Goal: Task Accomplishment & Management: Manage account settings

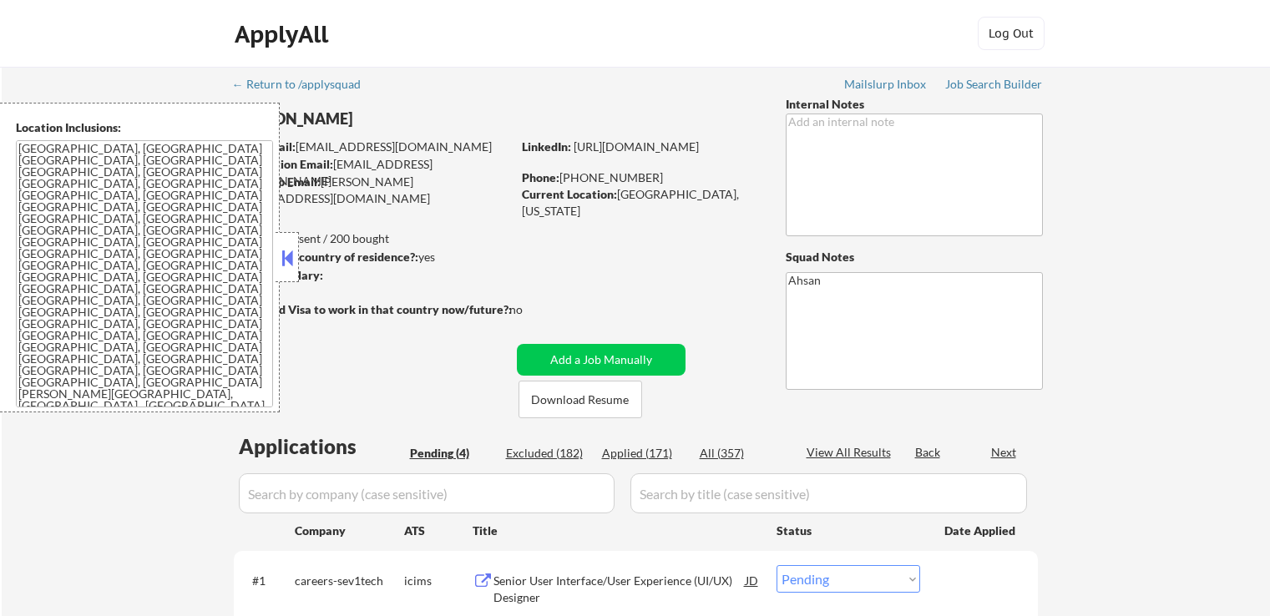
select select ""pending""
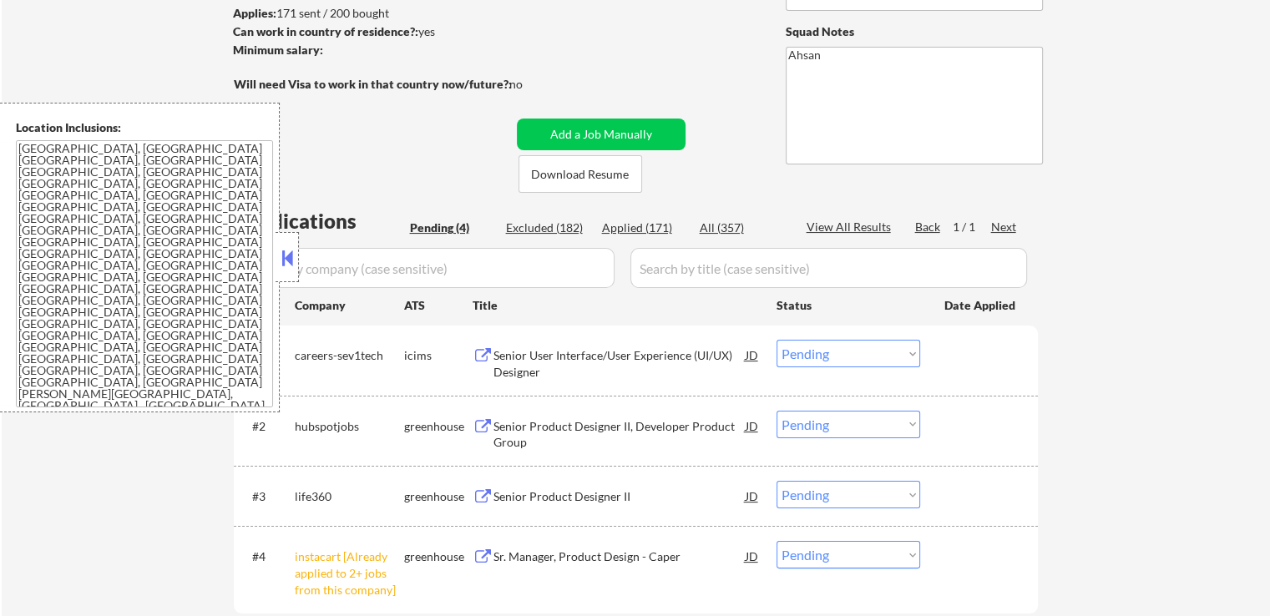
scroll to position [334, 0]
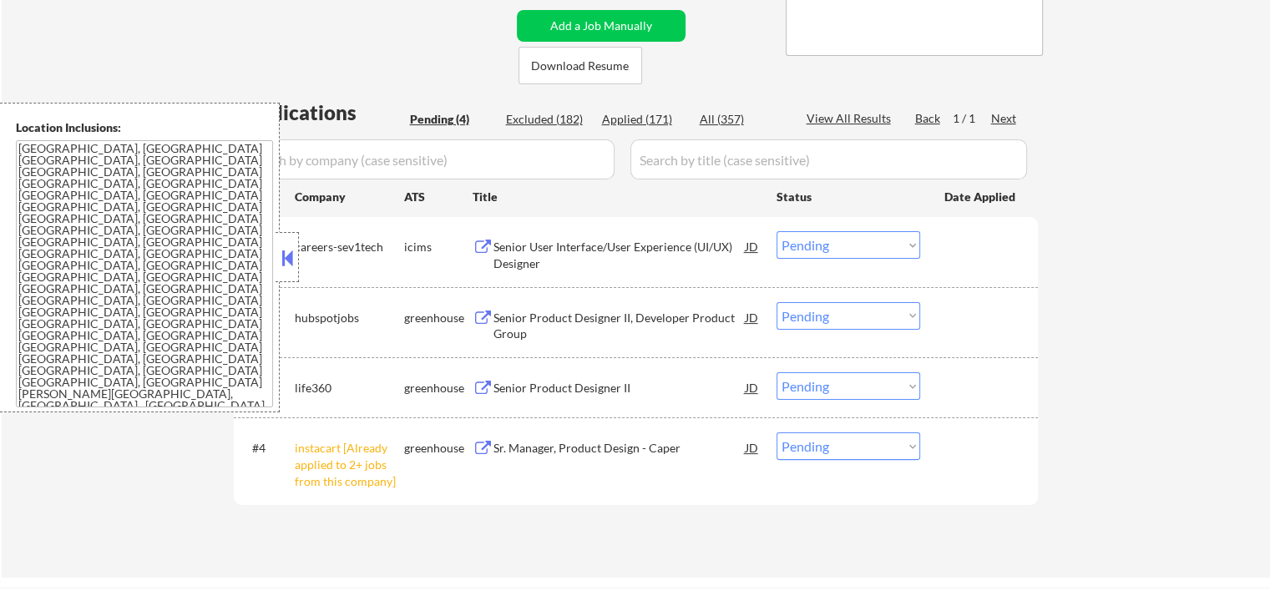
click at [287, 245] on div at bounding box center [286, 257] width 23 height 50
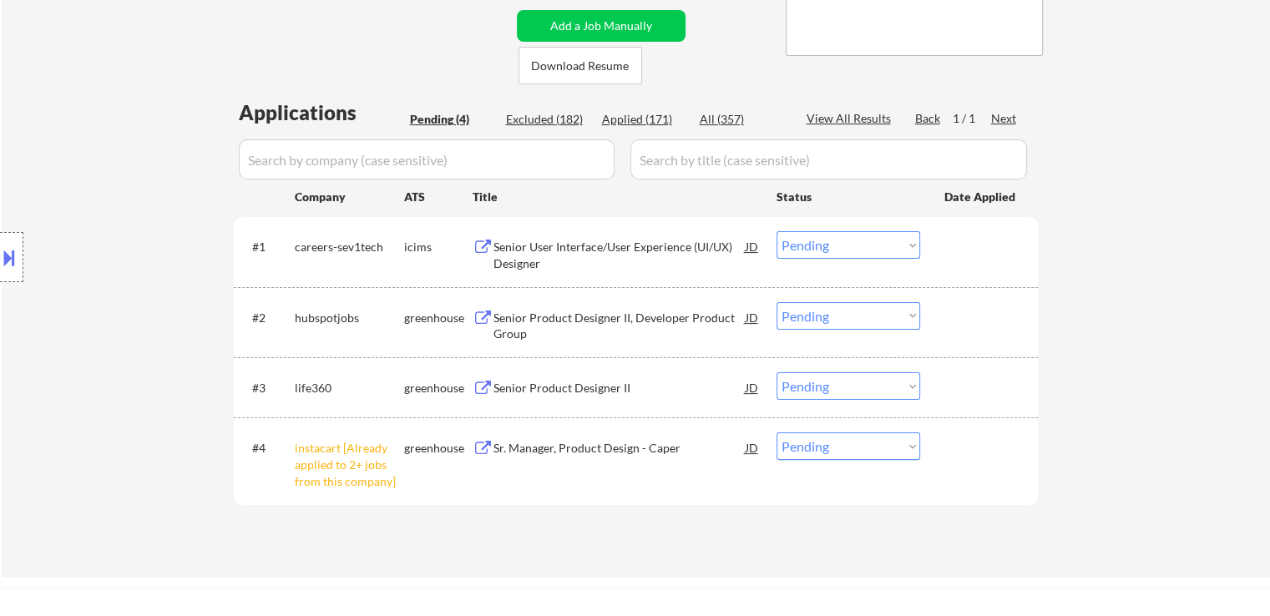
drag, startPoint x: 825, startPoint y: 442, endPoint x: 825, endPoint y: 462, distance: 20.0
click at [825, 444] on select "Choose an option... Pending Applied Excluded (Questions) Excluded (Expired) Exc…" at bounding box center [848, 446] width 144 height 28
click at [1232, 327] on div "← Return to /applysquad Mailslurp Inbox Job Search Builder [PERSON_NAME] User E…" at bounding box center [636, 155] width 1268 height 845
drag, startPoint x: 417, startPoint y: 491, endPoint x: 433, endPoint y: 542, distance: 53.3
click at [409, 483] on div "#4 instacart [Already applied to 2+ jobs from this company] greenhouse Sr. Mana…" at bounding box center [633, 461] width 788 height 72
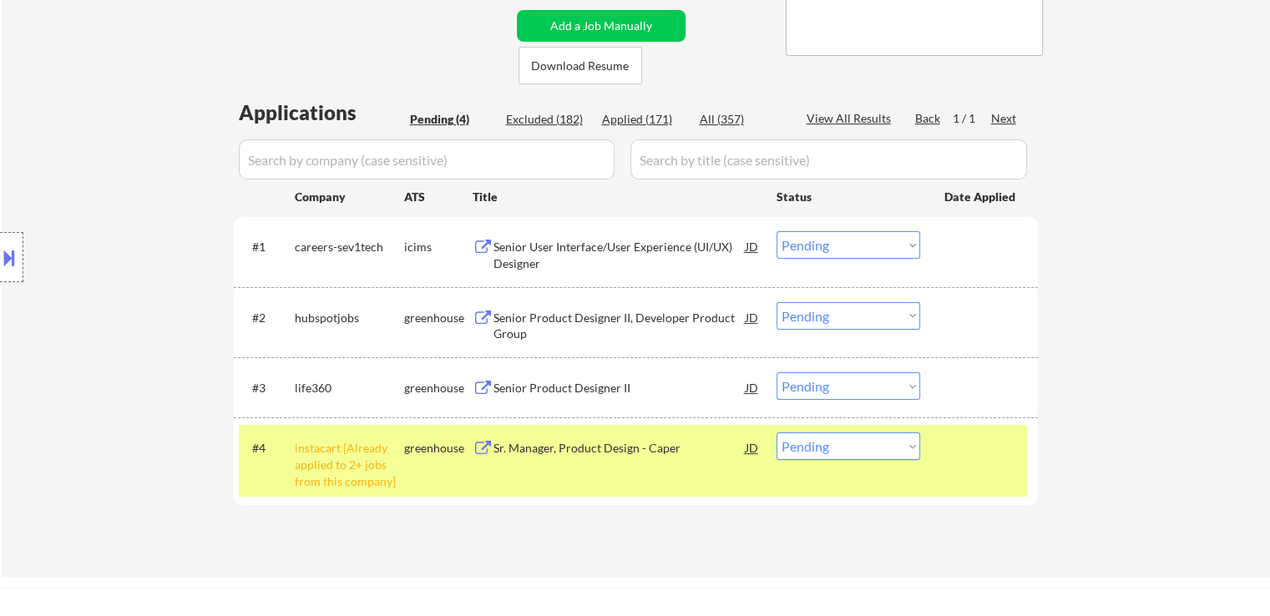
click at [437, 548] on div "← Return to /applysquad Mailslurp Inbox Job Search Builder [PERSON_NAME] User E…" at bounding box center [636, 148] width 833 height 831
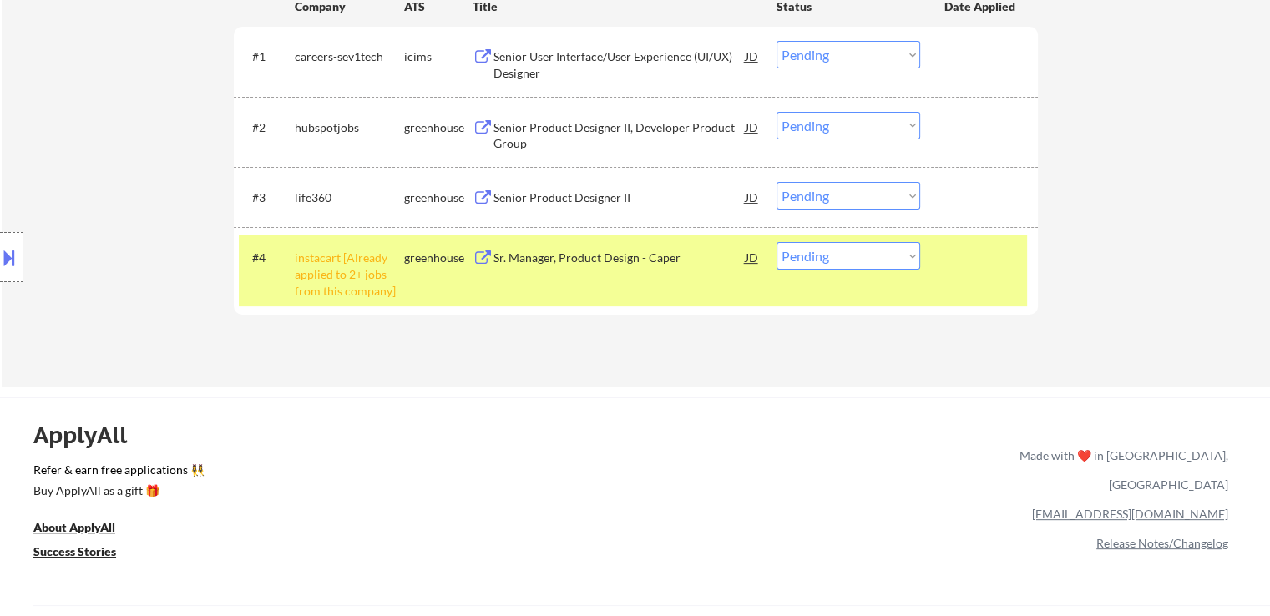
scroll to position [584, 0]
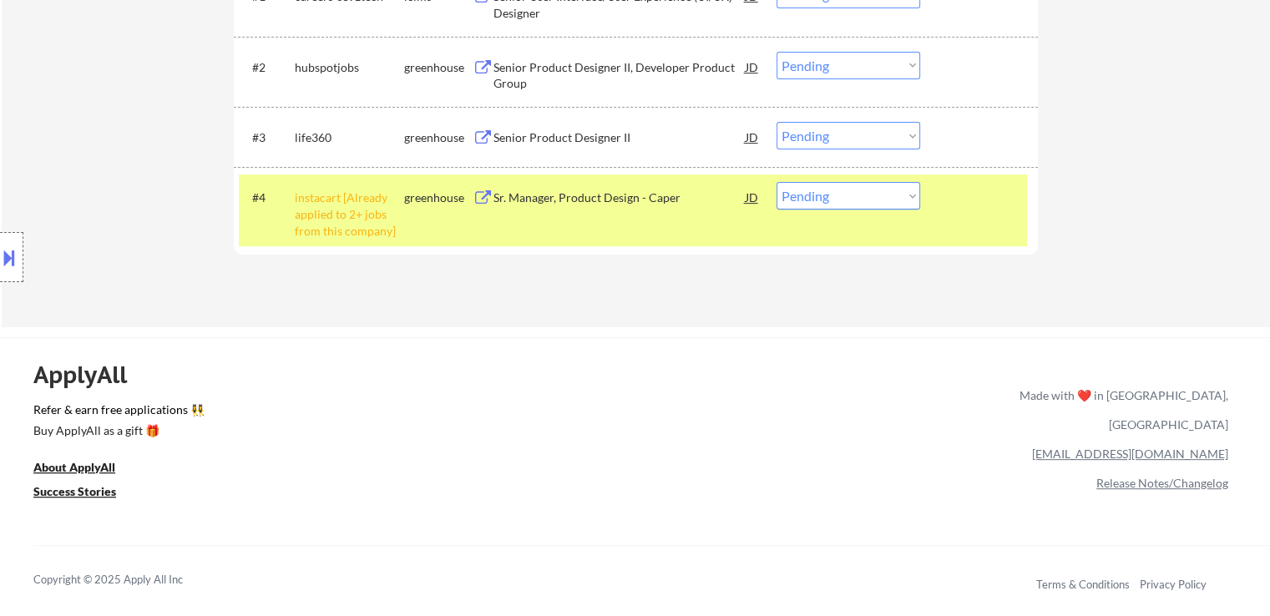
click at [862, 198] on select "Choose an option... Pending Applied Excluded (Questions) Excluded (Expired) Exc…" at bounding box center [848, 196] width 144 height 28
select select ""excluded__other_""
click at [776, 182] on select "Choose an option... Pending Applied Excluded (Questions) Excluded (Expired) Exc…" at bounding box center [848, 196] width 144 height 28
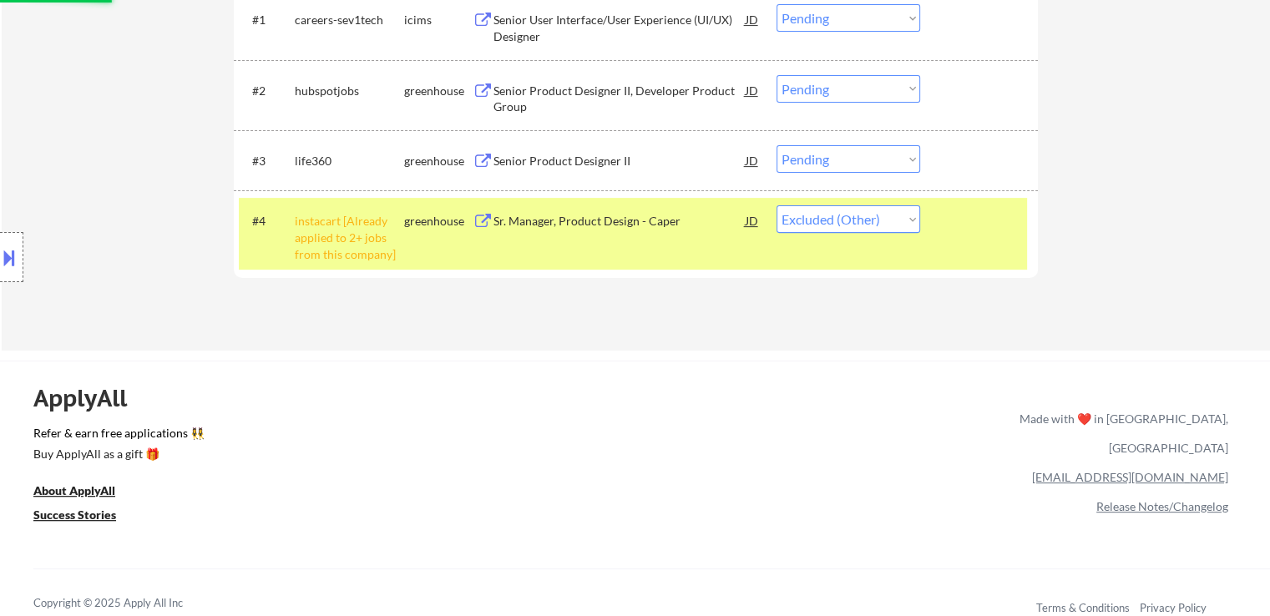
scroll to position [417, 0]
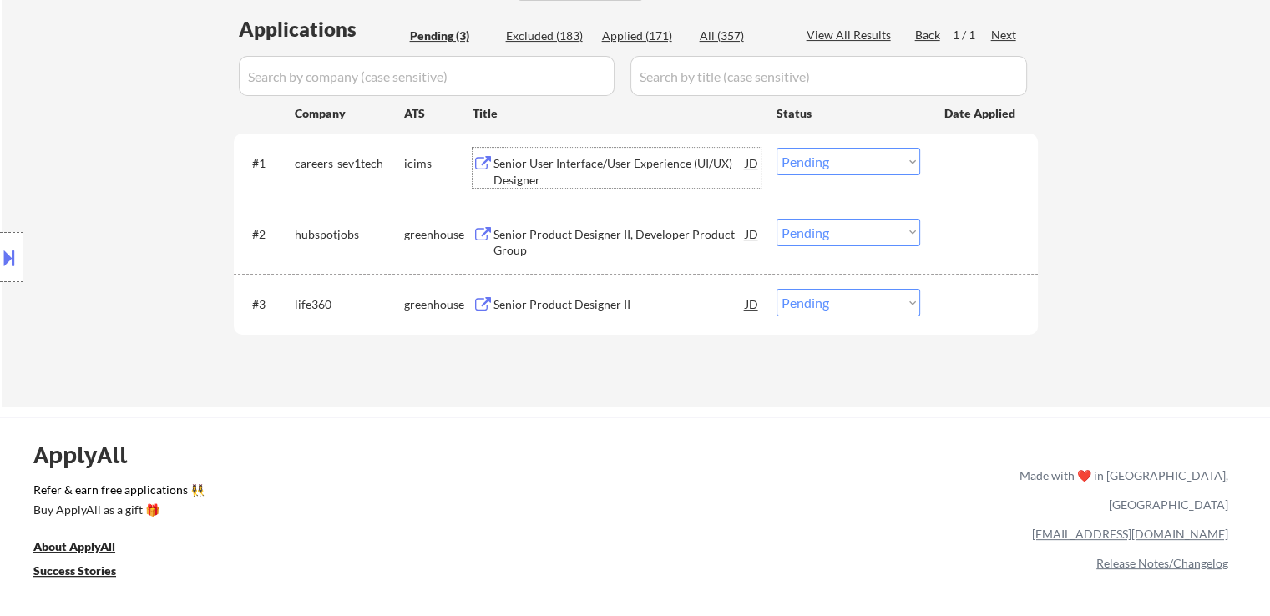
click at [529, 168] on div "Senior User Interface/User Experience (UI/UX) Designer" at bounding box center [619, 171] width 252 height 33
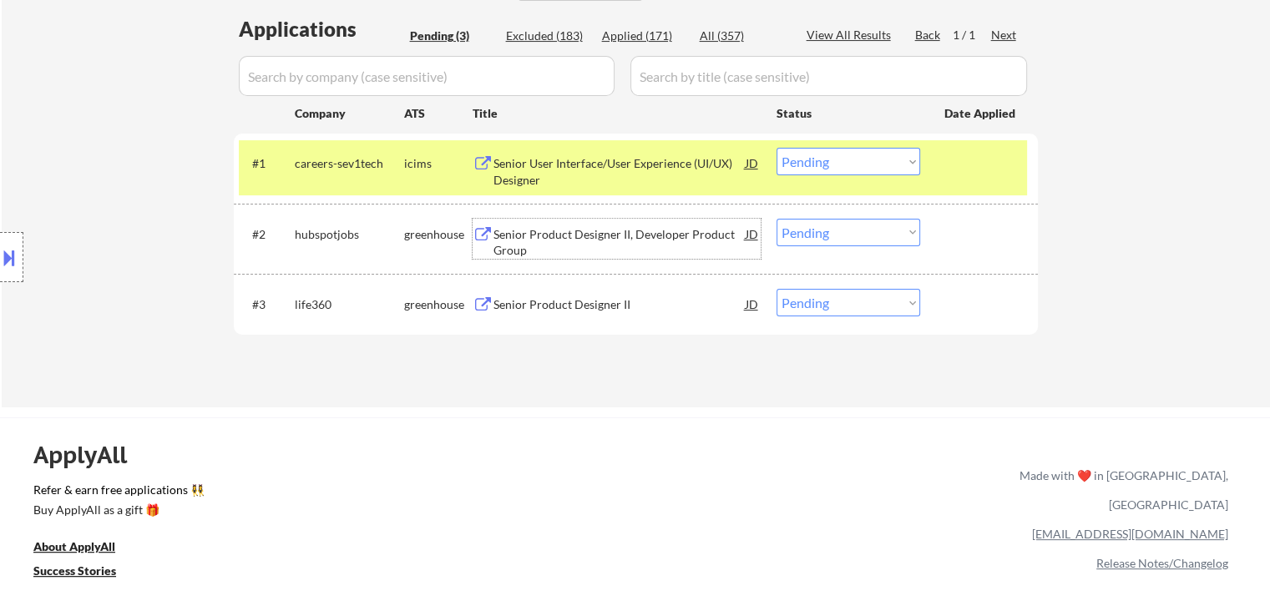
click at [538, 235] on div "Senior Product Designer II, Developer Product Group" at bounding box center [619, 242] width 252 height 33
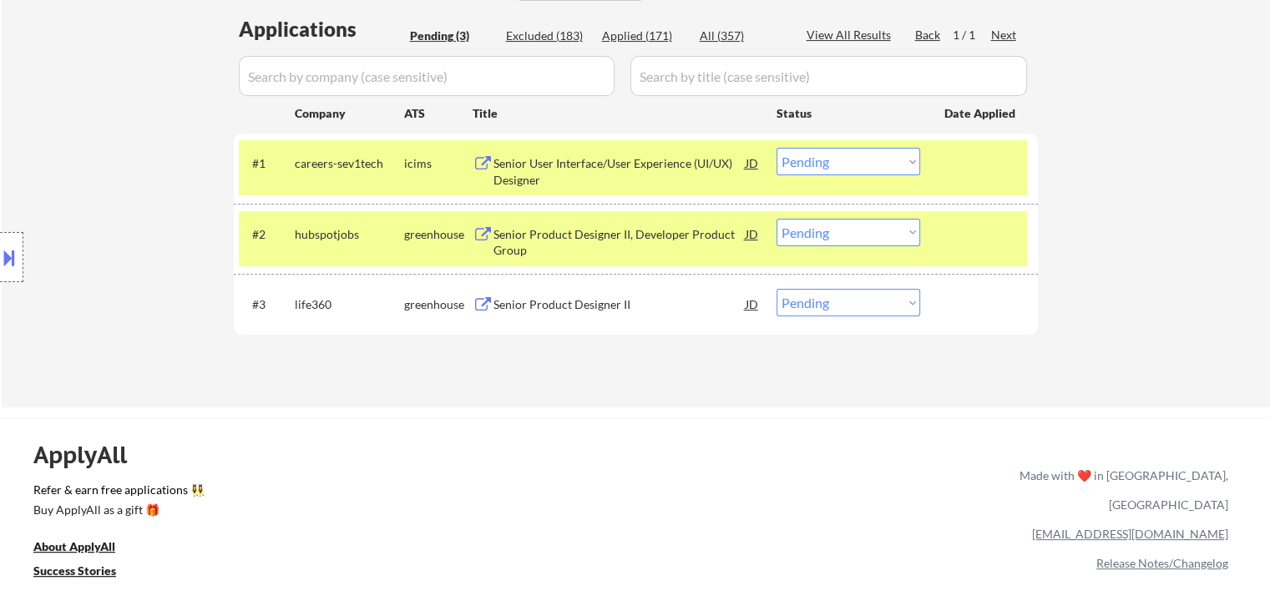
click at [542, 311] on div "Senior Product Designer II" at bounding box center [619, 304] width 252 height 17
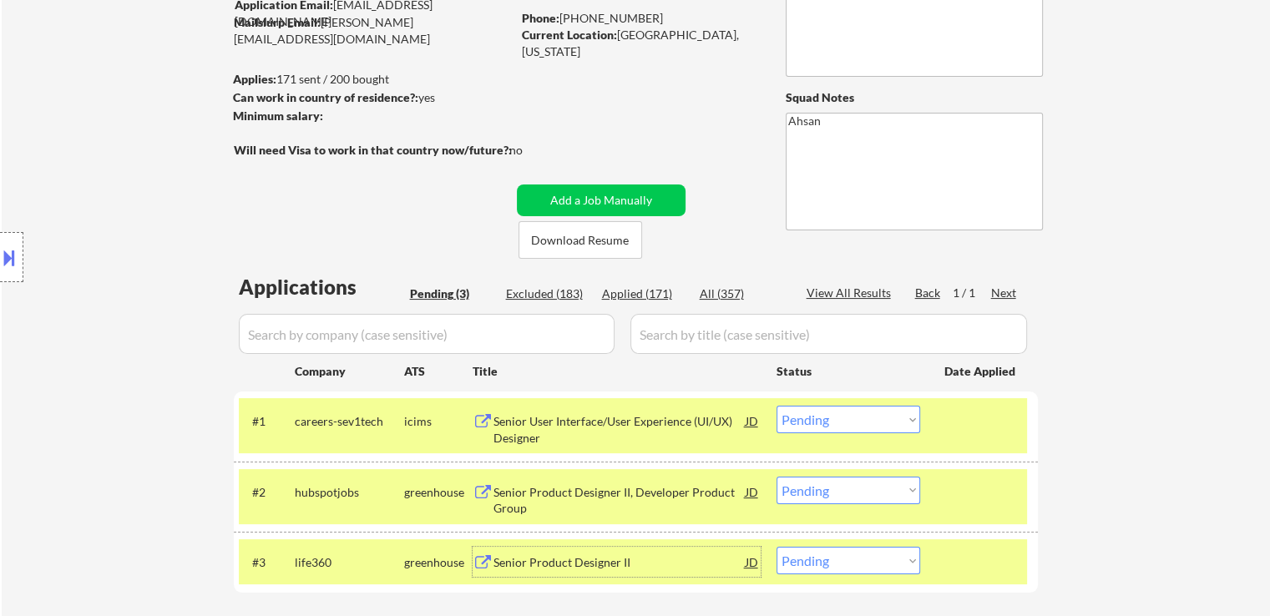
scroll to position [83, 0]
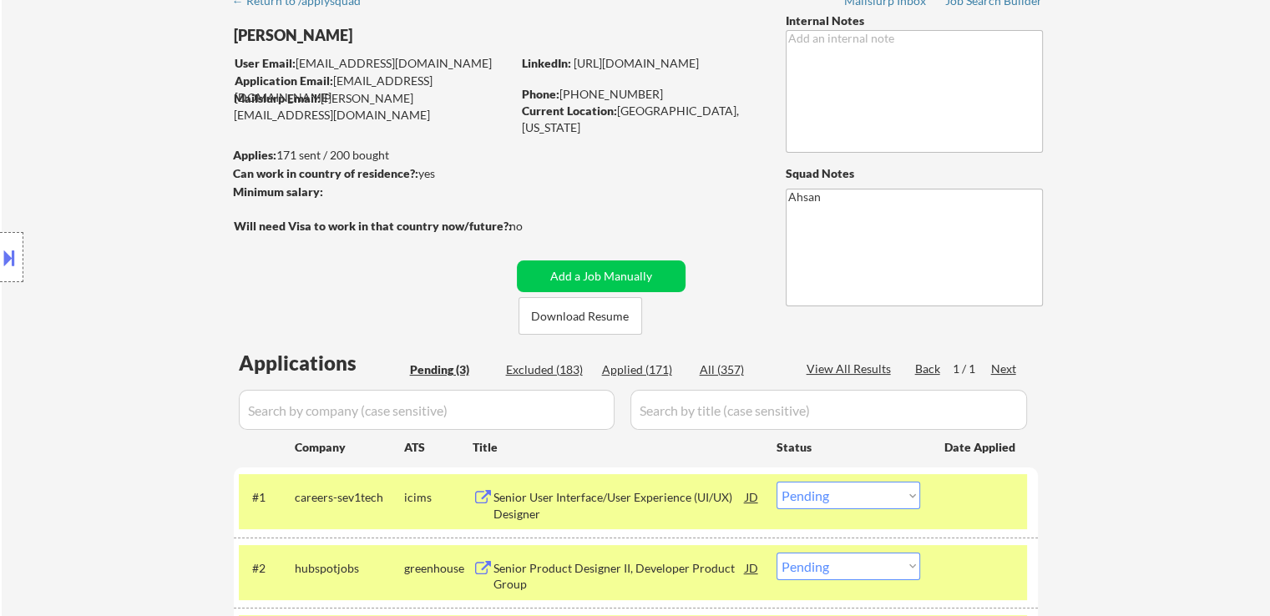
click at [53, 235] on div "Location Inclusions: [GEOGRAPHIC_DATA], [GEOGRAPHIC_DATA] [GEOGRAPHIC_DATA], [G…" at bounding box center [149, 258] width 299 height 310
click at [1, 258] on button at bounding box center [9, 258] width 18 height 28
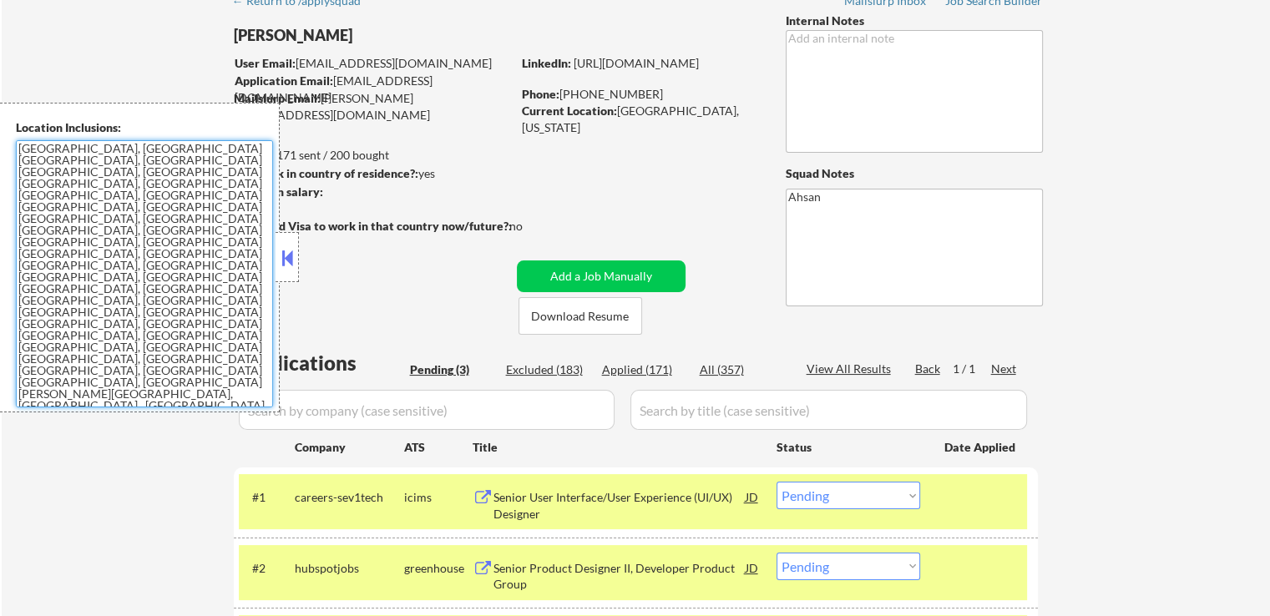
drag, startPoint x: 60, startPoint y: 238, endPoint x: 3, endPoint y: 144, distance: 109.8
click at [0, 144] on div "Location Inclusions: [GEOGRAPHIC_DATA], [GEOGRAPHIC_DATA] [GEOGRAPHIC_DATA], [G…" at bounding box center [140, 258] width 280 height 310
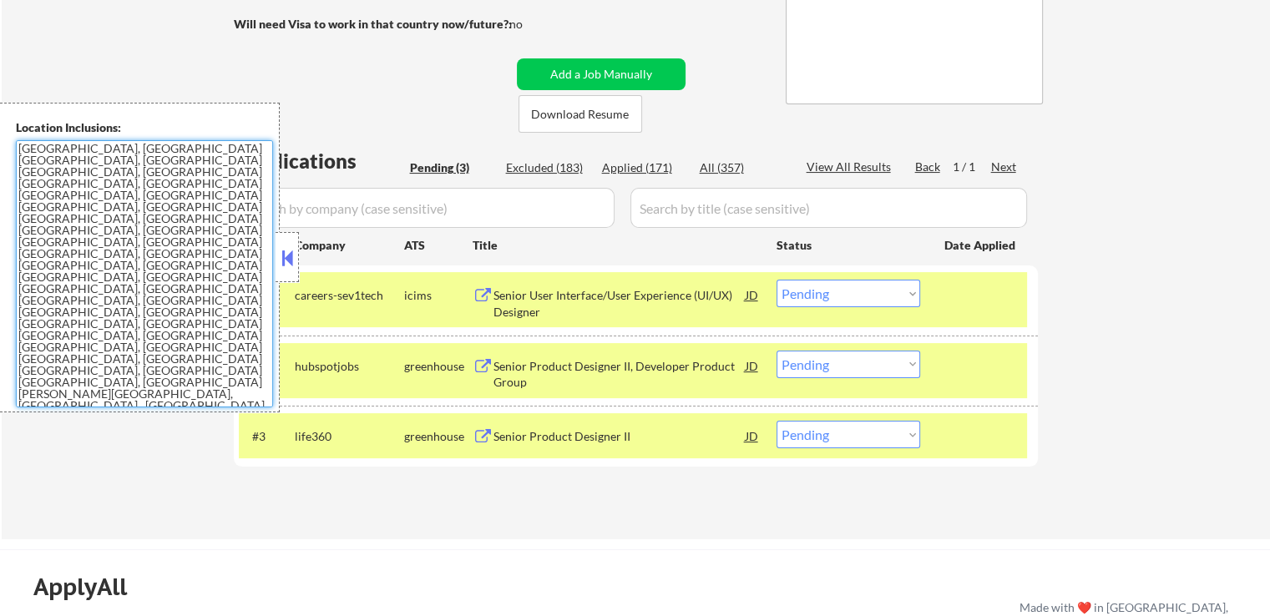
scroll to position [334, 0]
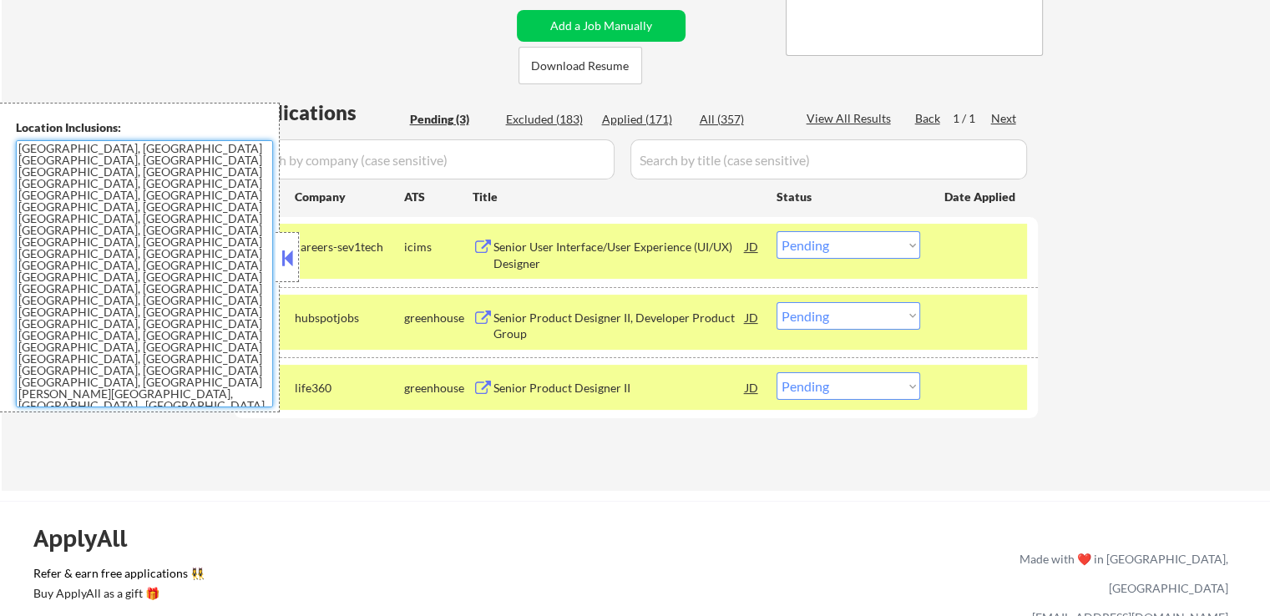
click at [827, 251] on select "Choose an option... Pending Applied Excluded (Questions) Excluded (Expired) Exc…" at bounding box center [848, 245] width 144 height 28
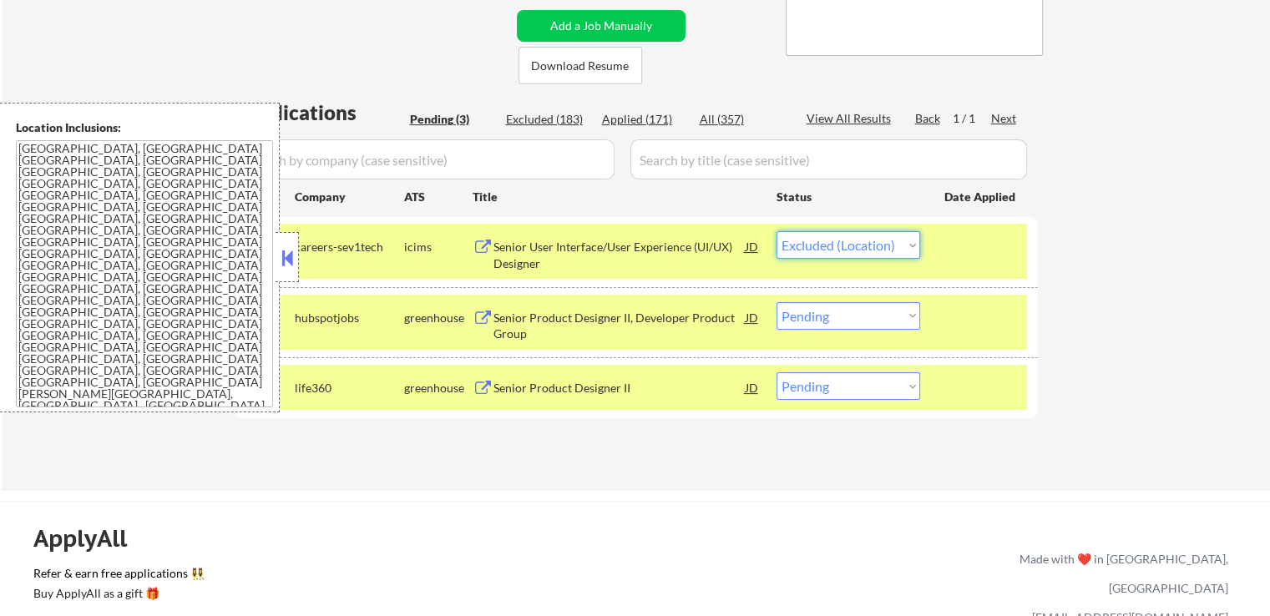
click at [776, 231] on select "Choose an option... Pending Applied Excluded (Questions) Excluded (Expired) Exc…" at bounding box center [848, 245] width 144 height 28
select select ""pending""
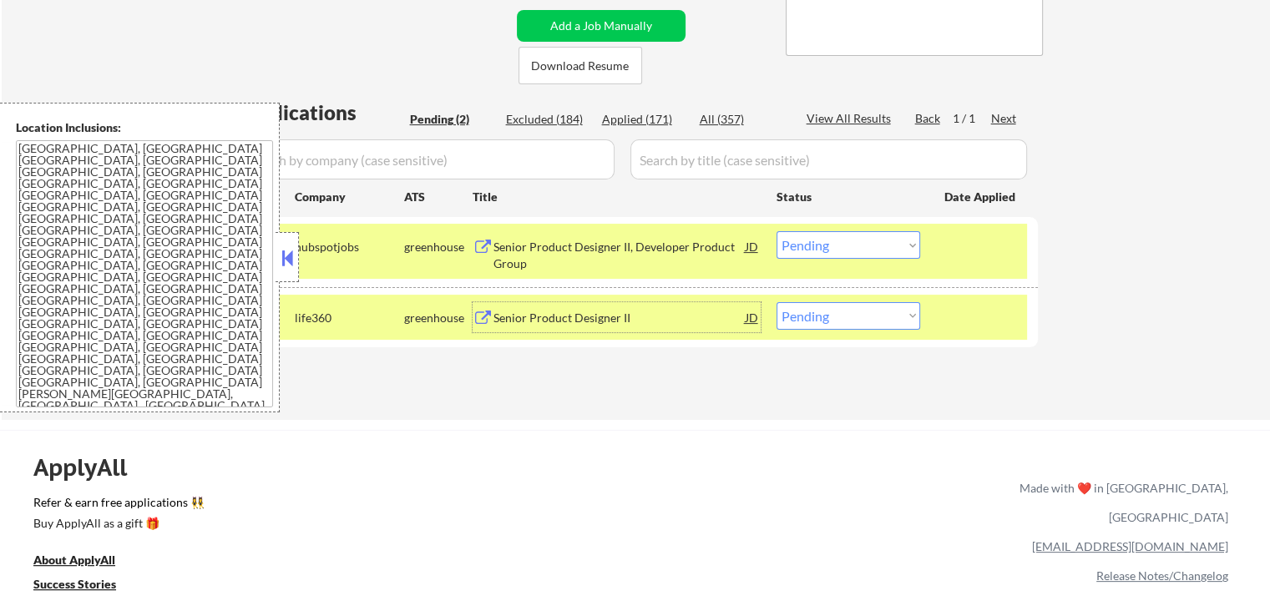
click at [568, 316] on div "Senior Product Designer II" at bounding box center [619, 318] width 252 height 17
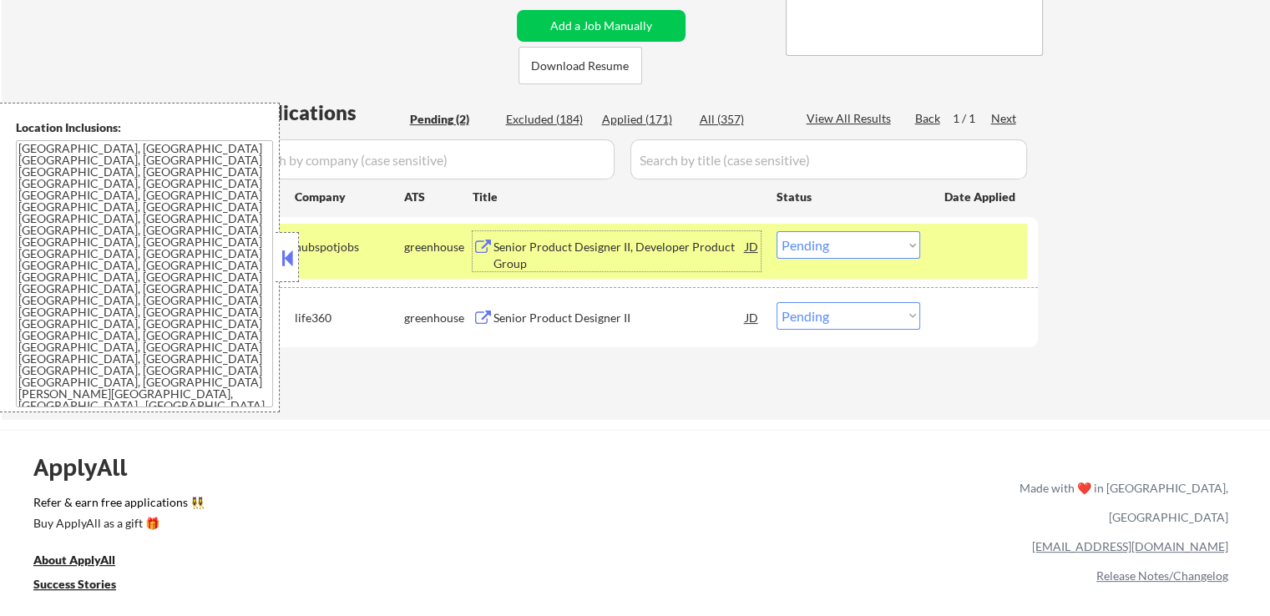
click at [522, 245] on div "Senior Product Designer II, Developer Product Group" at bounding box center [619, 255] width 252 height 33
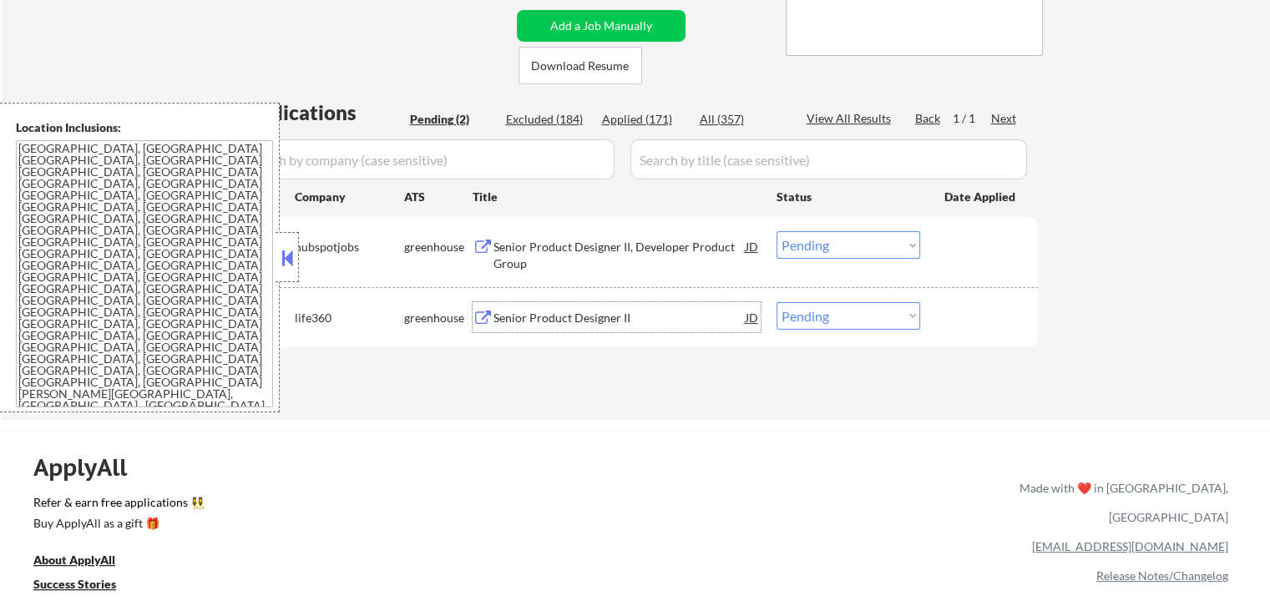
click at [501, 311] on div "Senior Product Designer II" at bounding box center [619, 318] width 252 height 17
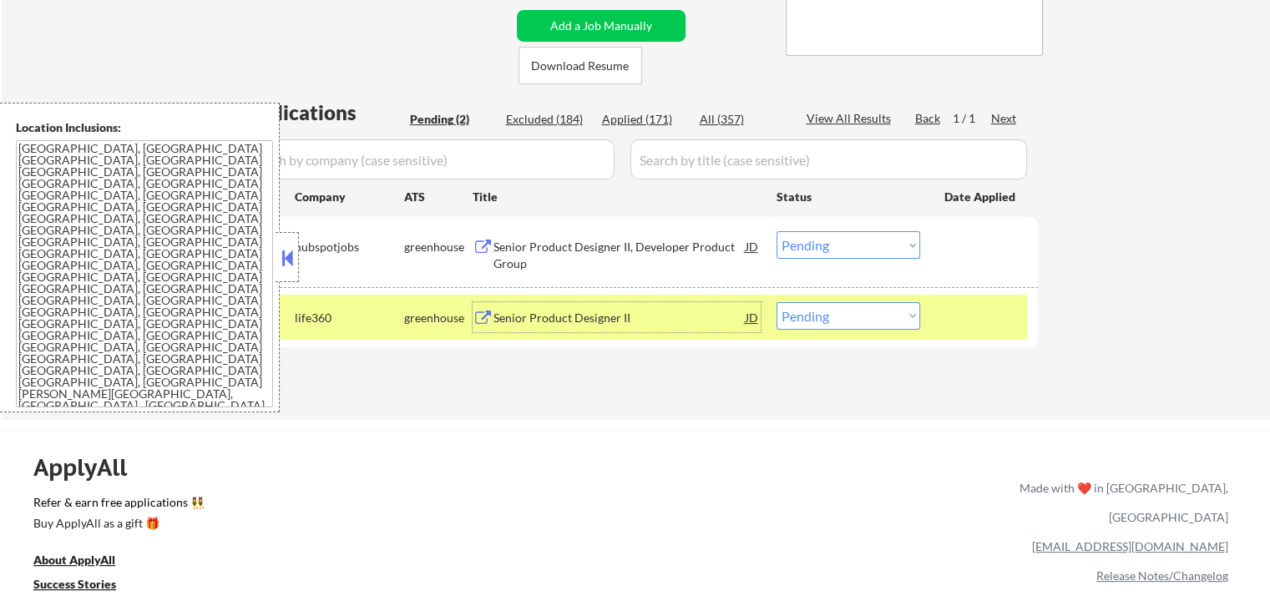
click at [505, 249] on div "Senior Product Designer II, Developer Product Group" at bounding box center [619, 255] width 252 height 33
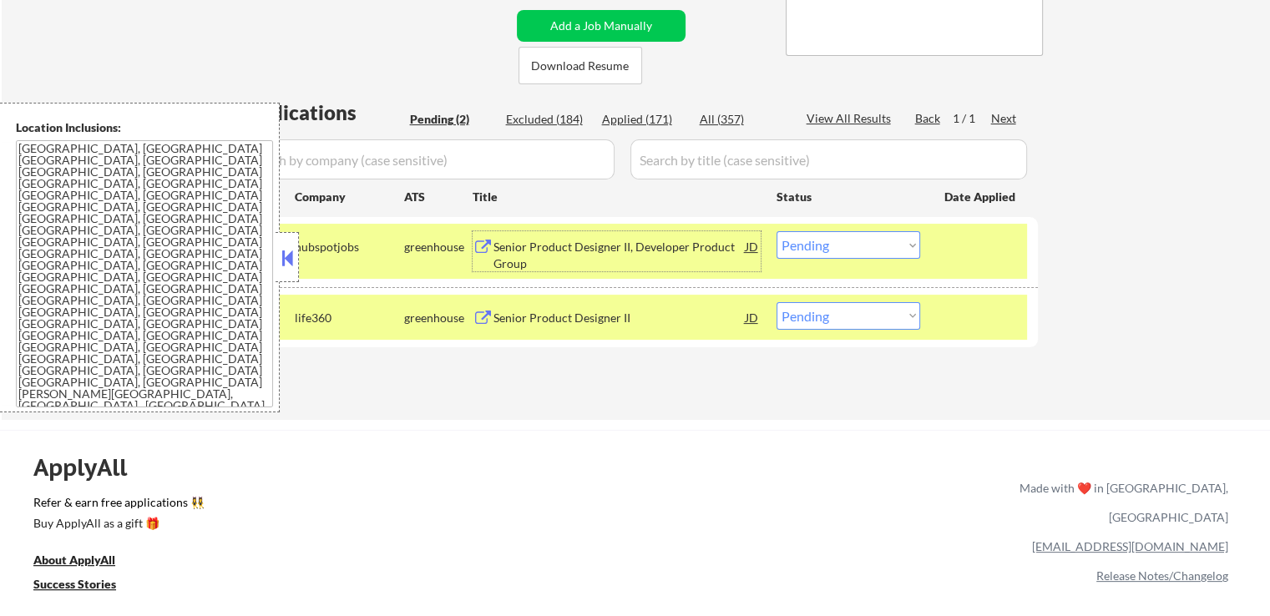
click at [810, 321] on select "Choose an option... Pending Applied Excluded (Questions) Excluded (Expired) Exc…" at bounding box center [848, 316] width 144 height 28
select select ""applied""
click at [776, 302] on select "Choose an option... Pending Applied Excluded (Questions) Excluded (Expired) Exc…" at bounding box center [848, 316] width 144 height 28
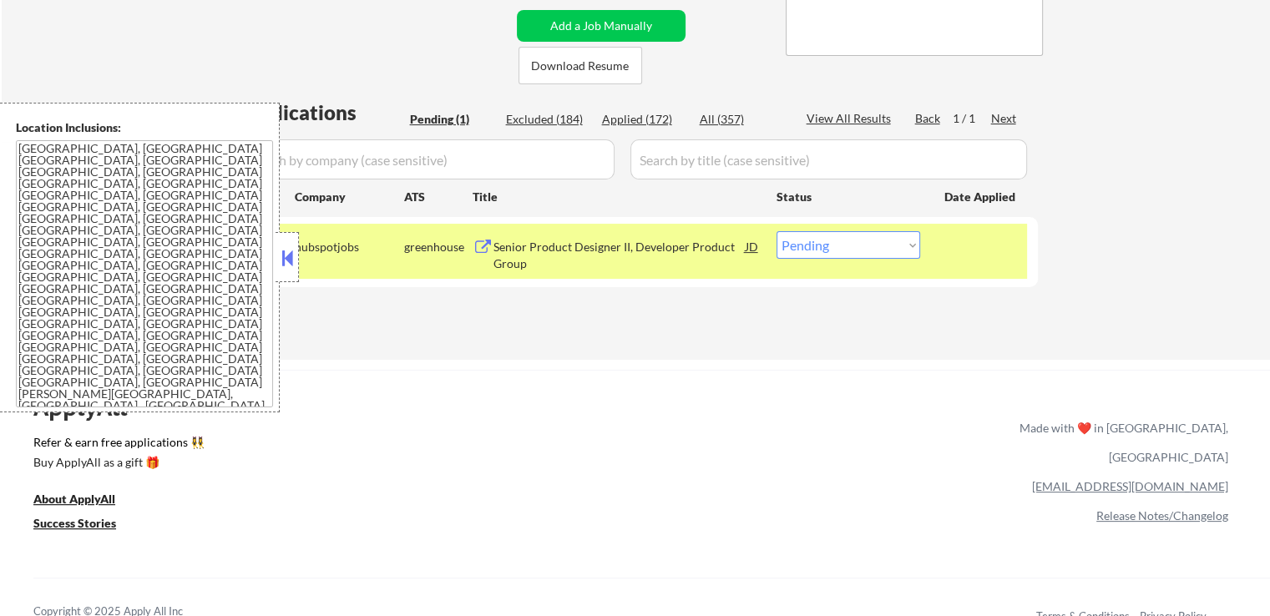
click at [289, 265] on button at bounding box center [287, 257] width 18 height 25
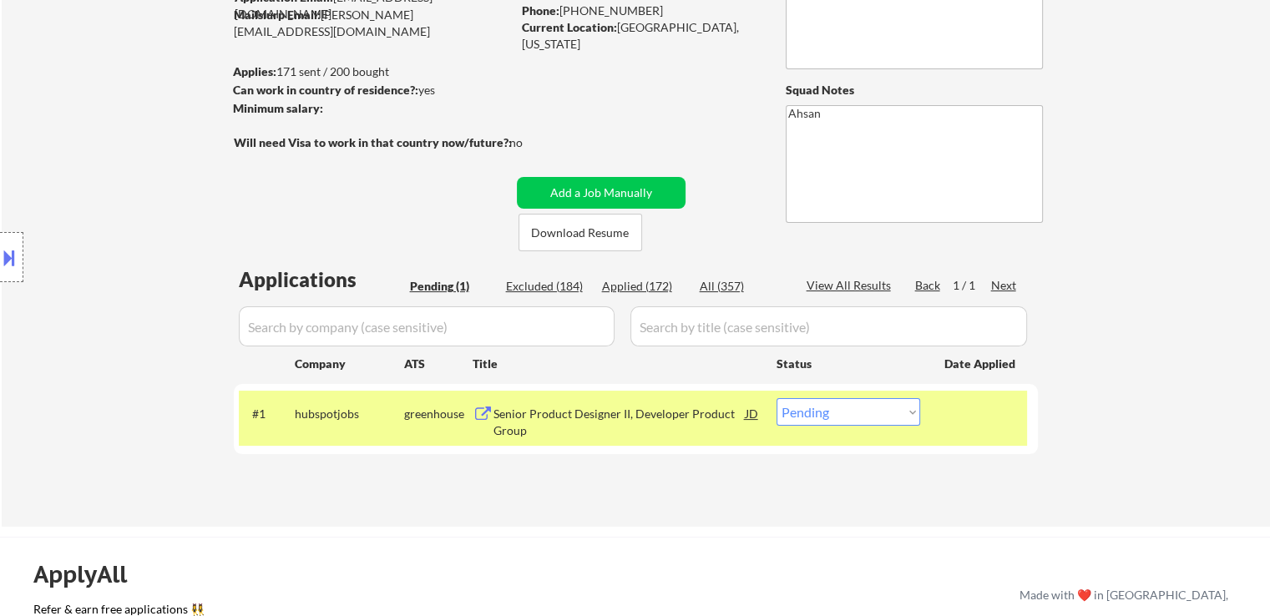
click at [102, 284] on div "Location Inclusions: [GEOGRAPHIC_DATA], [GEOGRAPHIC_DATA] [GEOGRAPHIC_DATA], [G…" at bounding box center [149, 258] width 299 height 310
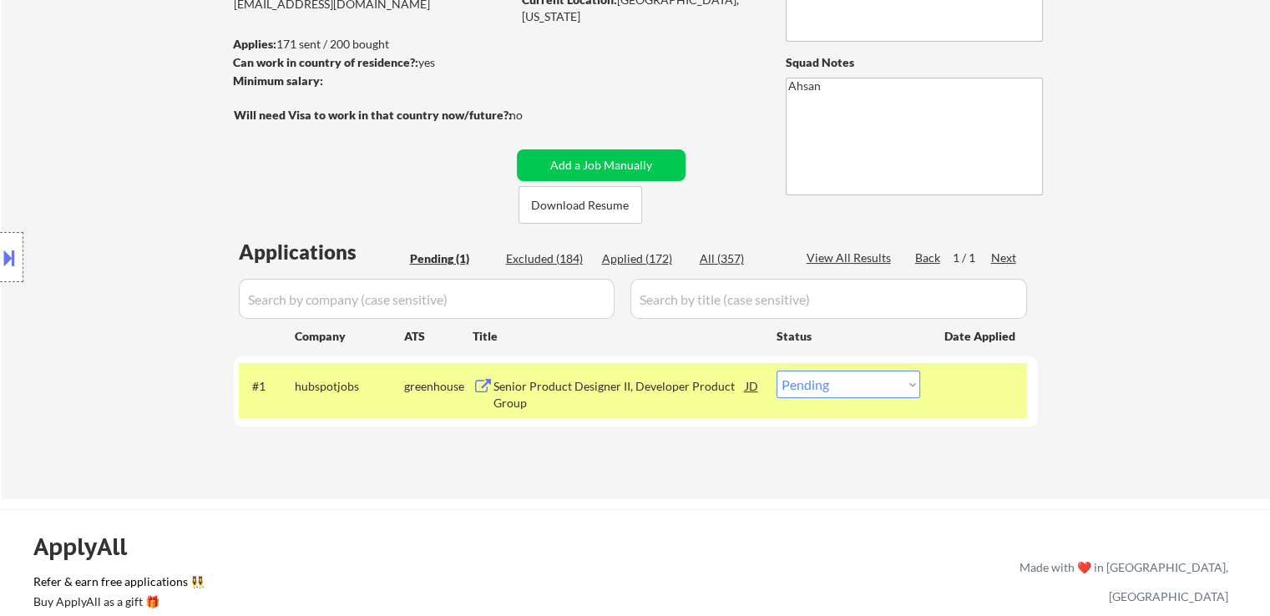
scroll to position [167, 0]
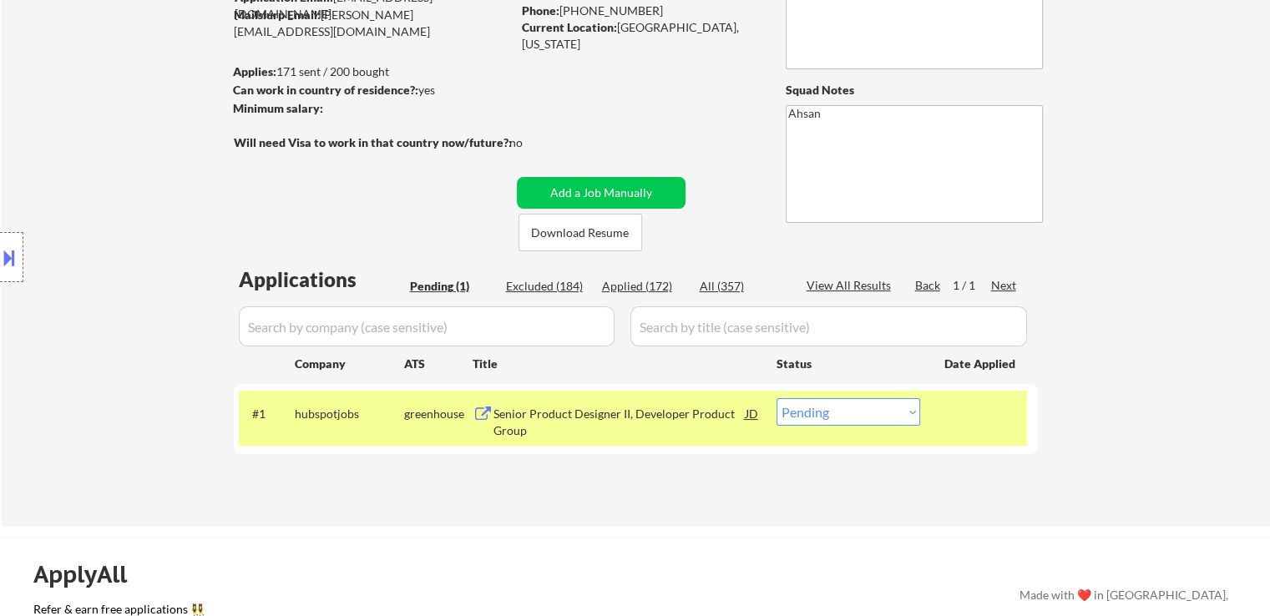
click at [260, 186] on div "Location Inclusions: [GEOGRAPHIC_DATA], [GEOGRAPHIC_DATA] [GEOGRAPHIC_DATA], [G…" at bounding box center [149, 258] width 299 height 310
